Goal: Find specific page/section: Find specific page/section

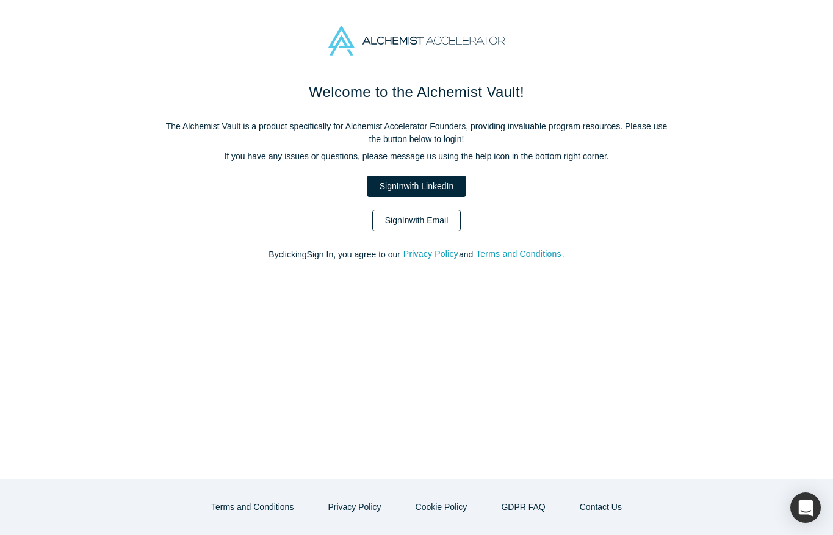
click at [425, 221] on link "Sign In with Email" at bounding box center [416, 220] width 89 height 21
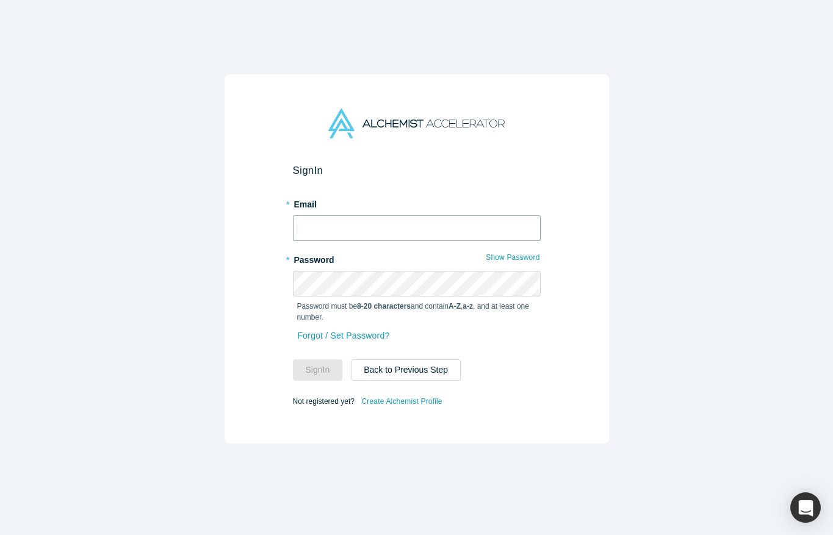
click at [408, 217] on input "text" at bounding box center [417, 228] width 248 height 26
type input "[EMAIL_ADDRESS][DOMAIN_NAME]"
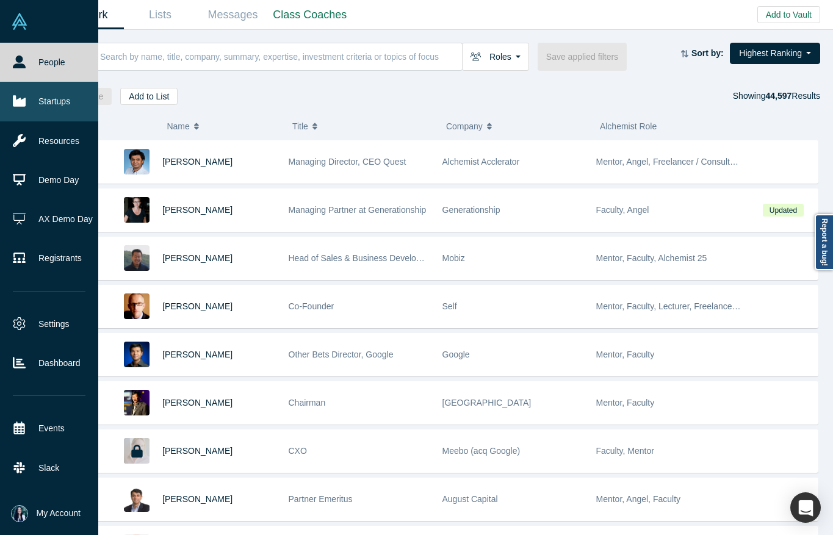
click at [41, 102] on link "Startups" at bounding box center [49, 101] width 98 height 39
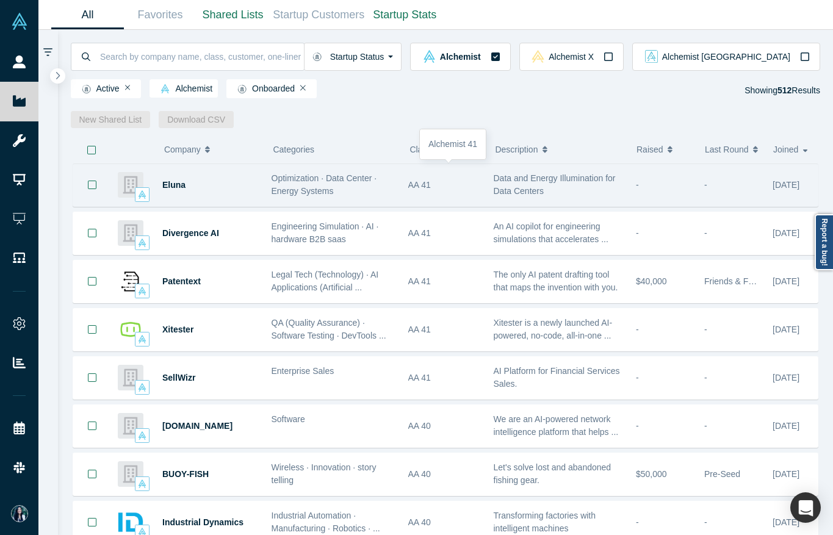
click at [419, 185] on div "AA 41" at bounding box center [444, 185] width 73 height 42
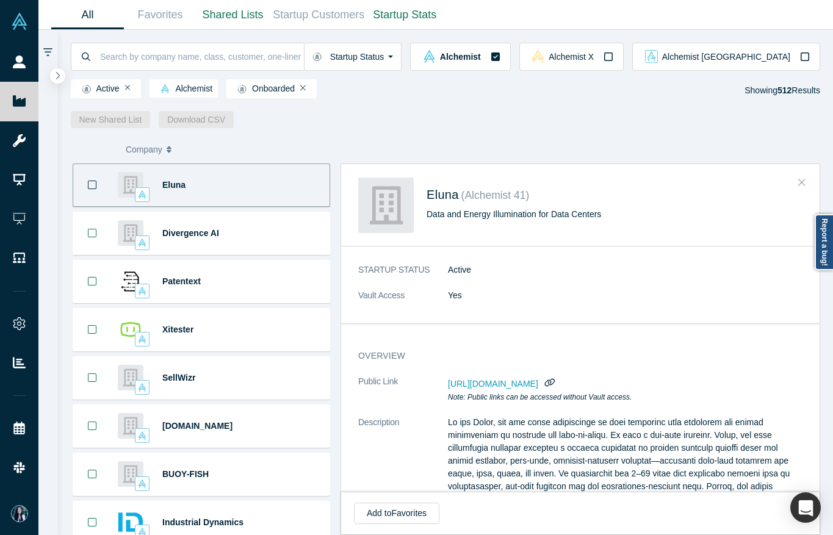
click at [805, 187] on icon "Close" at bounding box center [801, 182] width 7 height 11
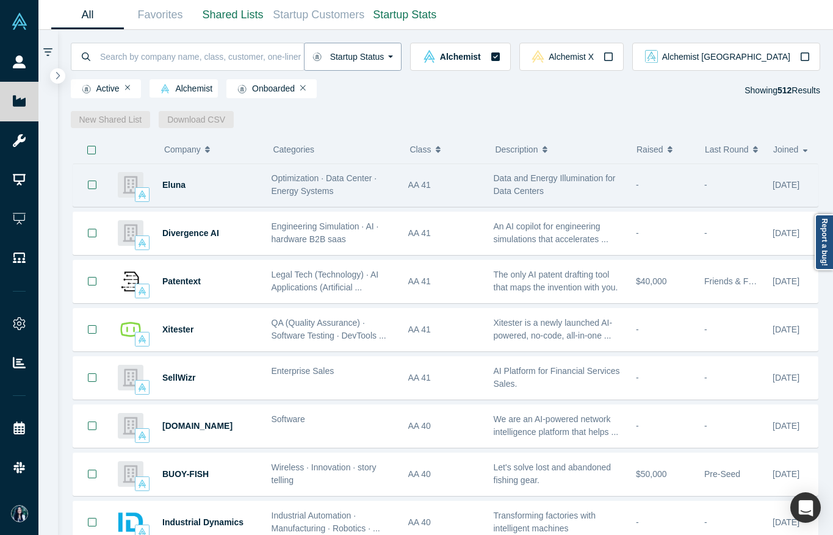
click at [402, 58] on button "Startup Status" at bounding box center [353, 57] width 98 height 28
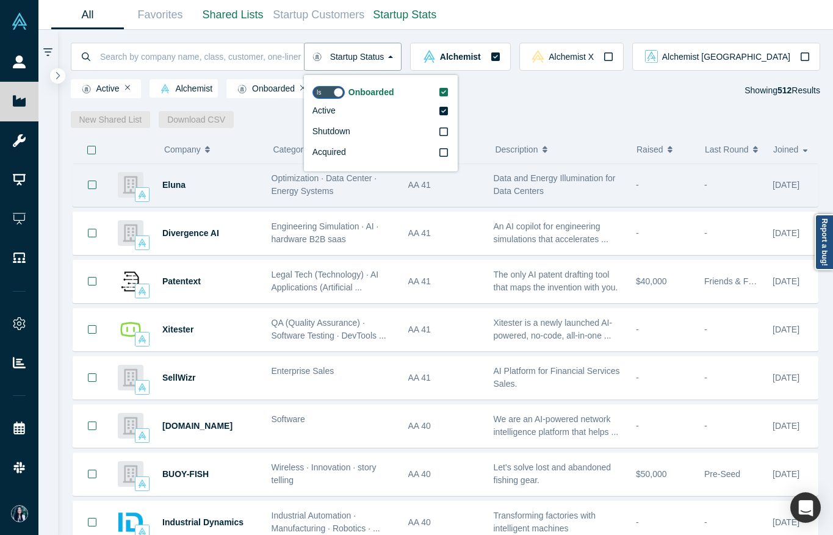
click at [402, 58] on button "Startup Status" at bounding box center [353, 57] width 98 height 28
